Goal: Navigation & Orientation: Find specific page/section

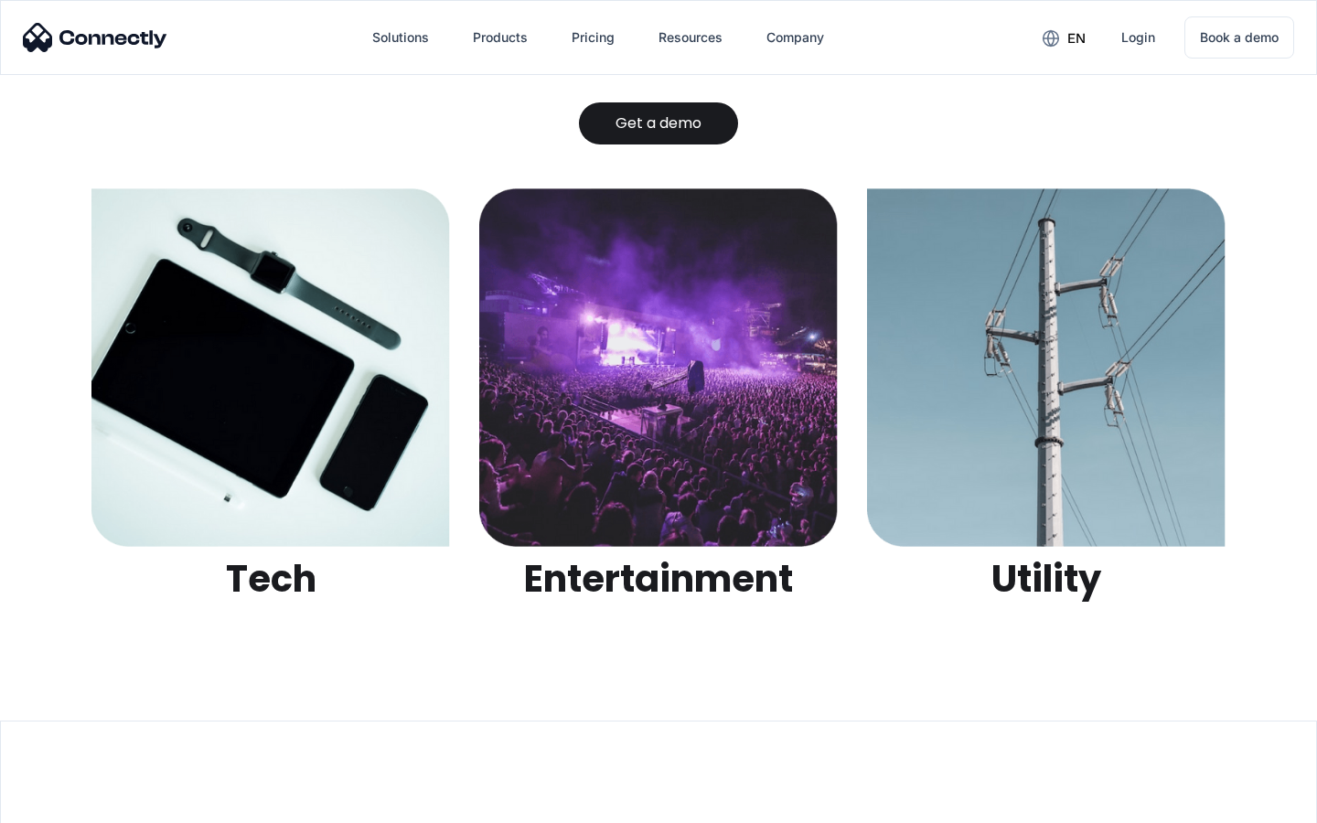
scroll to position [5769, 0]
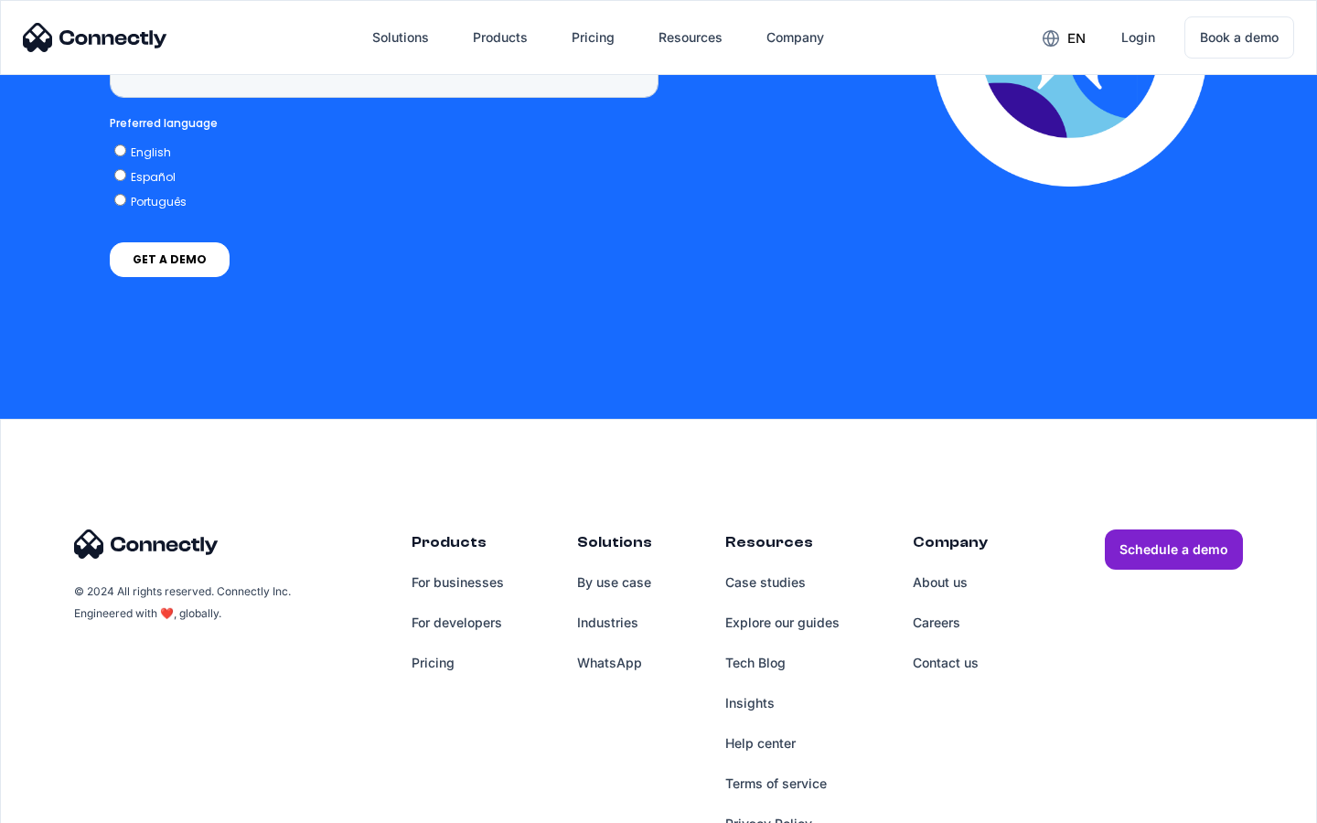
scroll to position [5333, 0]
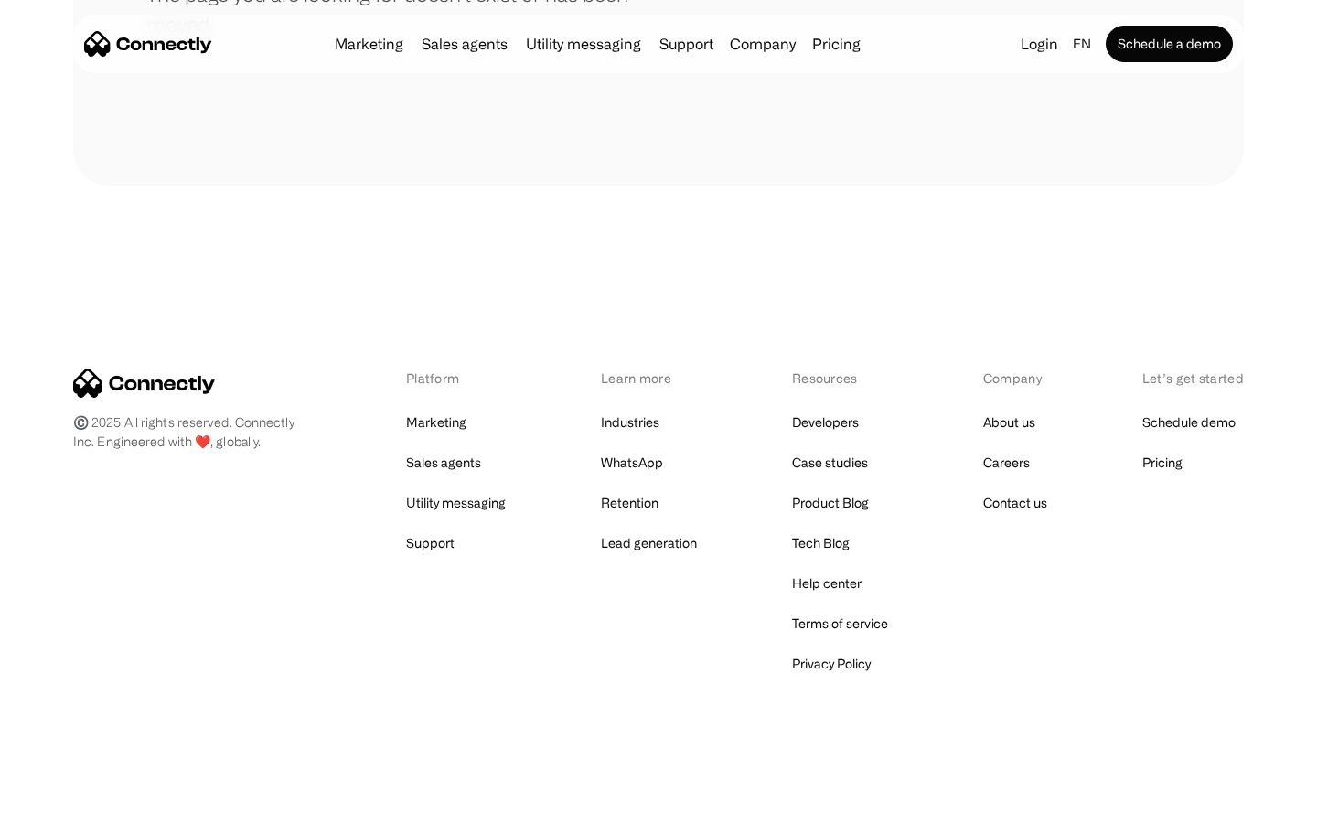
scroll to position [334, 0]
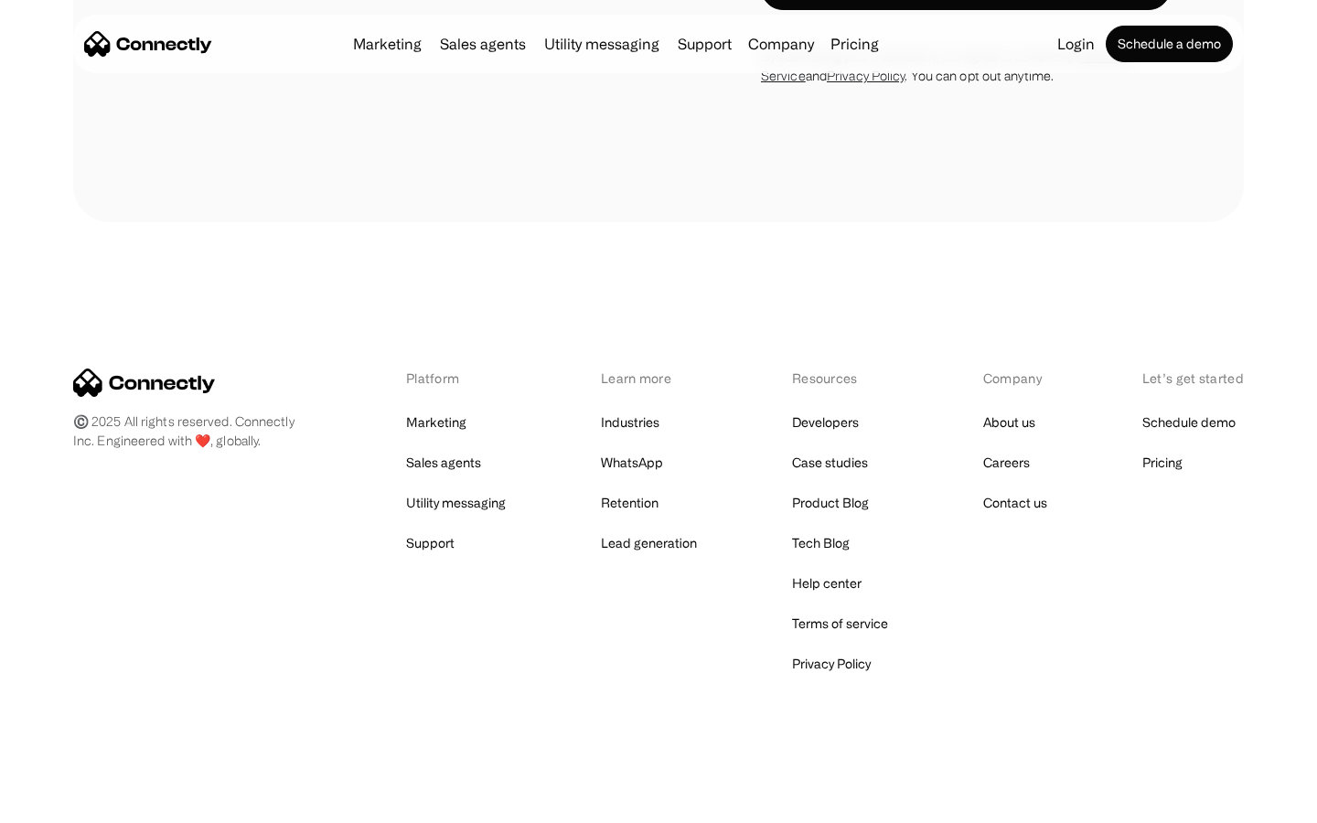
scroll to position [1941, 0]
